Goal: Information Seeking & Learning: Learn about a topic

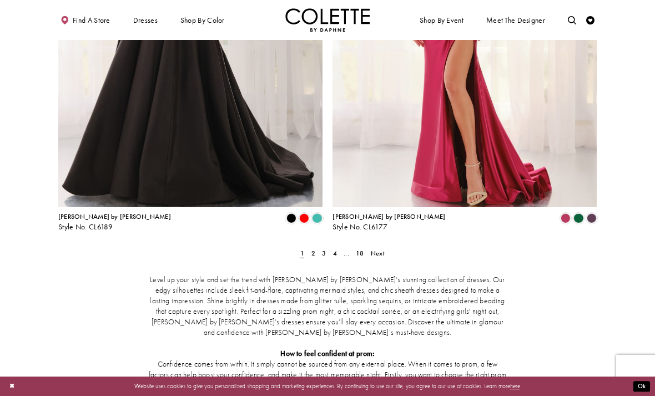
scroll to position [1499, 0]
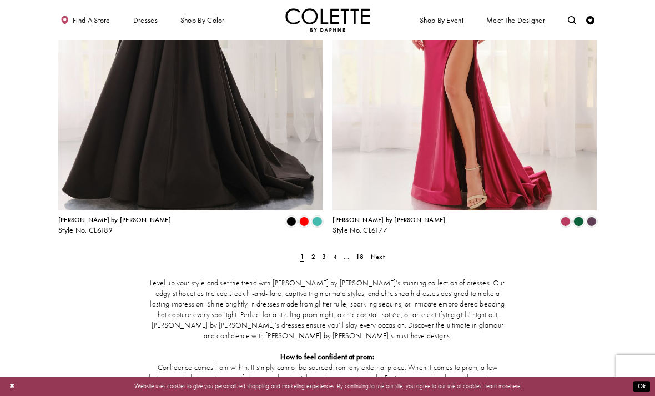
click at [378, 252] on span "Next" at bounding box center [378, 256] width 14 height 9
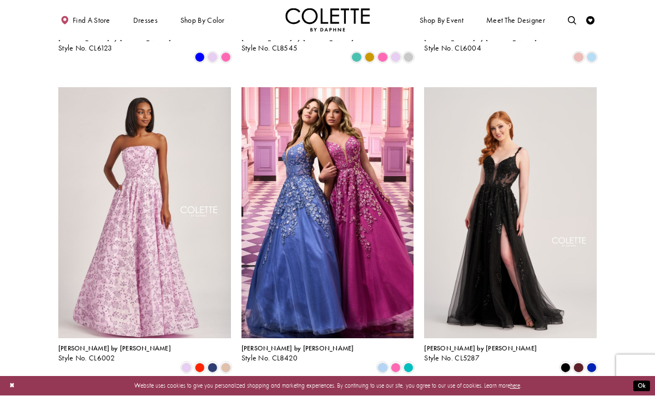
scroll to position [617, 0]
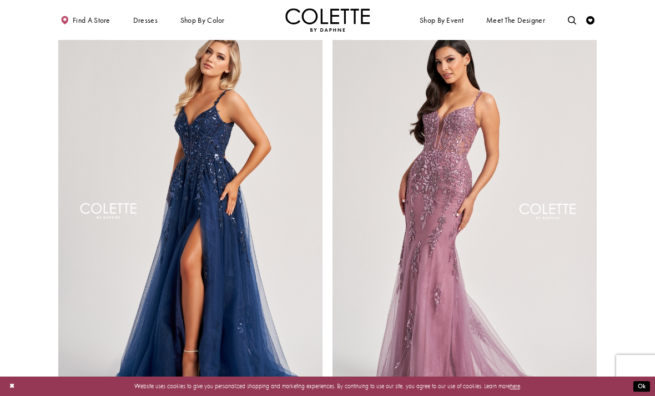
scroll to position [1303, 0]
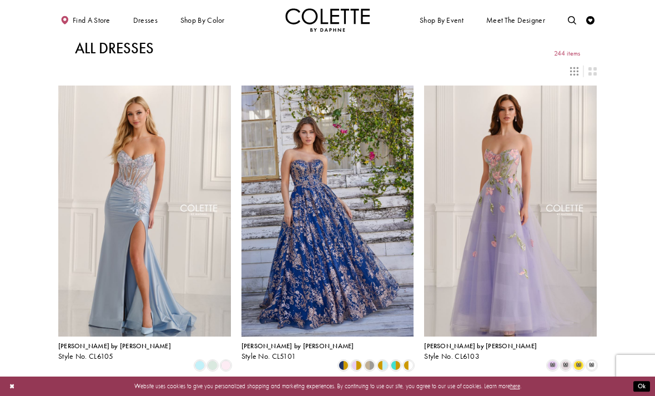
click at [6, 387] on button "Close Dialog" at bounding box center [12, 385] width 14 height 15
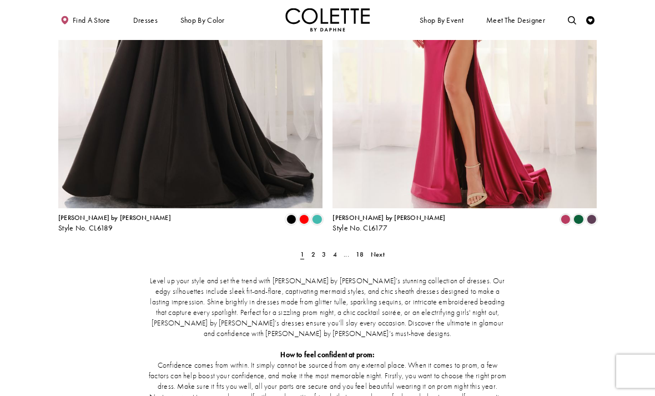
scroll to position [1501, 0]
click at [381, 250] on span "Next" at bounding box center [378, 254] width 14 height 9
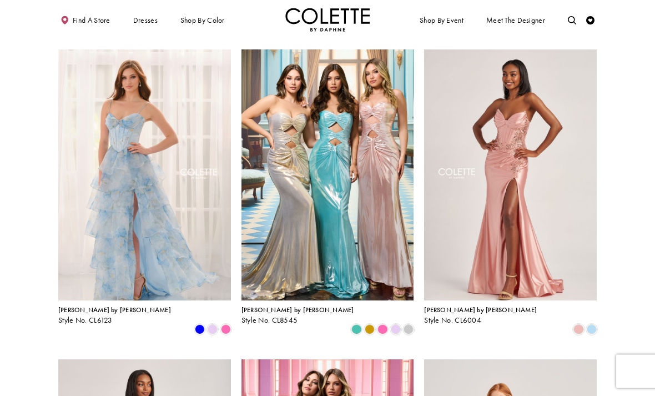
scroll to position [346, 0]
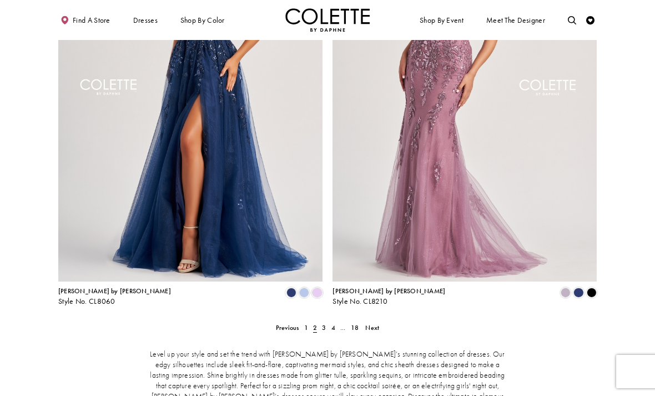
click at [366, 323] on span "Next" at bounding box center [372, 327] width 14 height 9
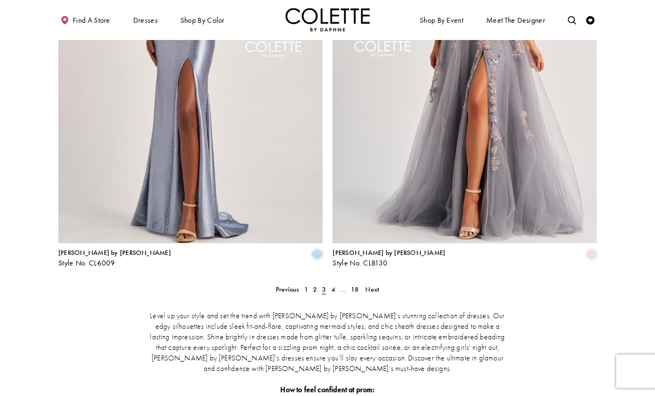
scroll to position [1488, 0]
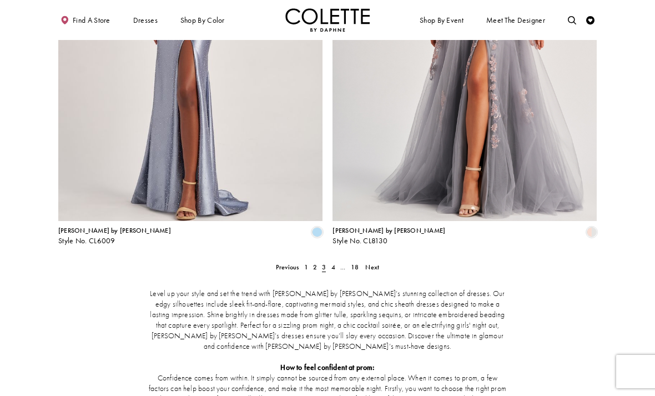
click at [371, 262] on span "Next" at bounding box center [372, 266] width 14 height 9
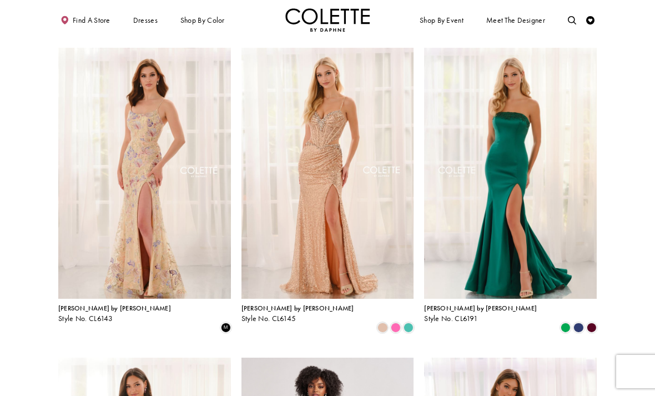
scroll to position [342, 0]
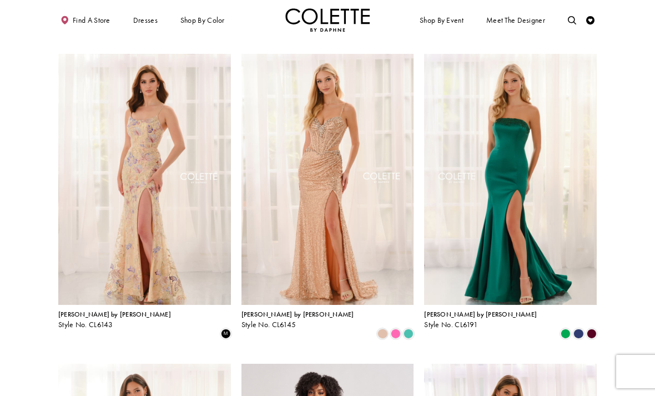
click at [334, 180] on img "Visit Colette by Daphne Style No. CL6145 Page" at bounding box center [327, 179] width 173 height 251
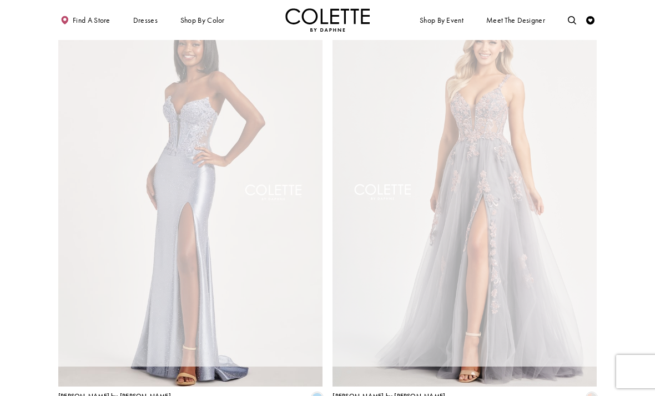
scroll to position [45, 0]
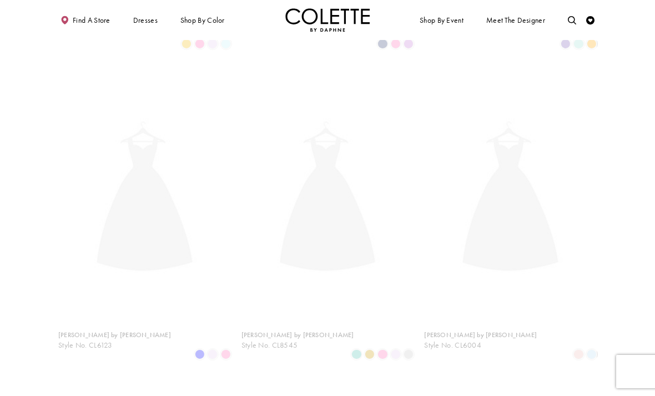
scroll to position [45, 0]
